Goal: Transaction & Acquisition: Purchase product/service

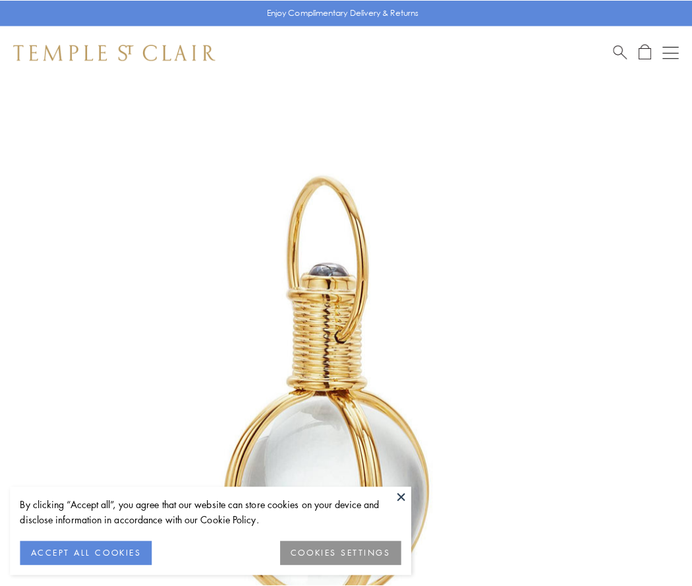
scroll to position [344, 0]
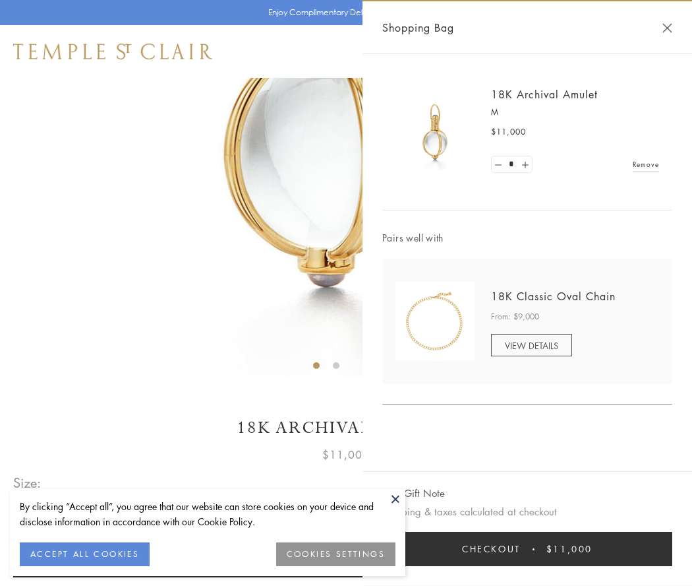
click at [528, 549] on button "Checkout $11,000" at bounding box center [527, 548] width 290 height 34
